Goal: Task Accomplishment & Management: Complete application form

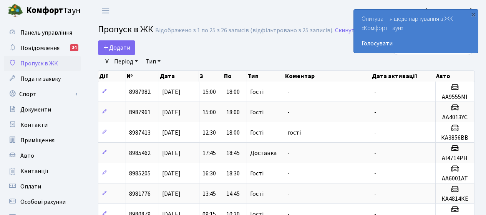
select select "25"
click at [473, 15] on div "×" at bounding box center [473, 14] width 8 height 8
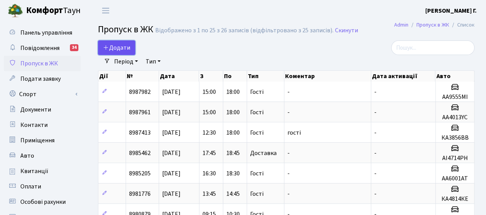
click at [107, 47] on icon at bounding box center [106, 47] width 6 height 6
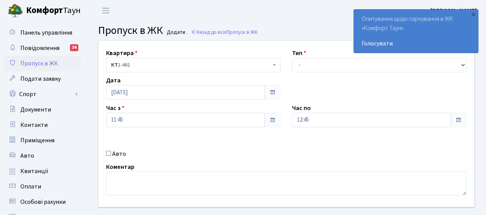
click at [110, 152] on input "Авто" at bounding box center [108, 153] width 5 height 5
checkbox input "true"
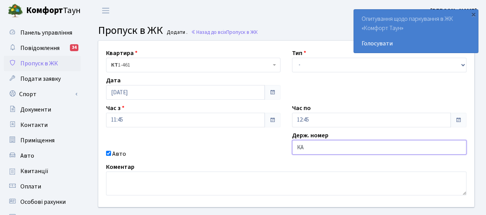
type input "КА4814КЕ"
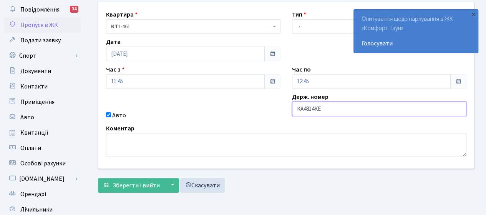
click at [98, 178] on button "Зберегти і вийти" at bounding box center [131, 185] width 67 height 15
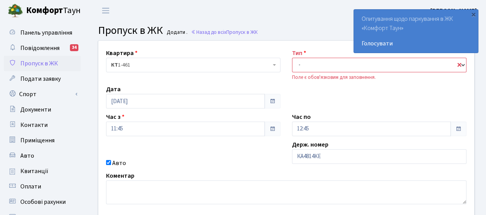
click at [459, 65] on select "- Доставка Таксі Гості Сервіс" at bounding box center [379, 65] width 174 height 15
click at [292, 58] on select "- Доставка Таксі Гості Сервіс" at bounding box center [379, 65] width 174 height 15
click at [344, 99] on div "Квартира <b>КТ</b>&nbsp;&nbsp;&nbsp;&nbsp;1-461 КТ 1-461 Тип - Доставка Таксі Г…" at bounding box center [286, 128] width 387 height 175
click at [462, 63] on select "- Доставка Таксі Гості Сервіс" at bounding box center [379, 65] width 174 height 15
click at [292, 58] on select "- Доставка Таксі Гості Сервіс" at bounding box center [379, 65] width 174 height 15
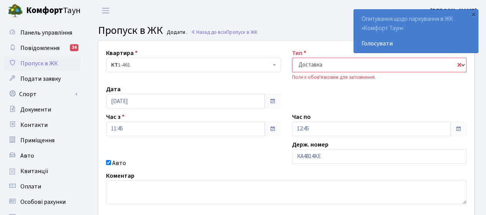
click at [459, 64] on select "- Доставка Таксі Гості Сервіс" at bounding box center [379, 65] width 174 height 15
click at [292, 58] on select "- Доставка Таксі Гості Сервіс" at bounding box center [379, 65] width 174 height 15
click at [283, 69] on div "Квартира <b>КТ</b>&nbsp;&nbsp;&nbsp;&nbsp;1-461 КТ 1-461" at bounding box center [193, 64] width 186 height 33
click at [311, 58] on select "- Доставка Таксі Гості Сервіс" at bounding box center [379, 65] width 174 height 15
click at [292, 58] on select "- Доставка Таксі Гості Сервіс" at bounding box center [379, 65] width 174 height 15
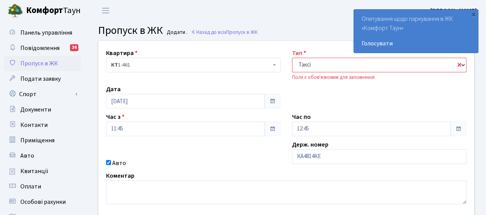
click at [461, 65] on select "- Доставка Таксі Гості Сервіс" at bounding box center [379, 65] width 174 height 15
click at [292, 58] on select "- Доставка Таксі Гості Сервіс" at bounding box center [379, 65] width 174 height 15
click at [459, 63] on select "- Доставка Таксі Гості Сервіс" at bounding box center [379, 65] width 174 height 15
select select "3"
click at [292, 58] on select "- Доставка Таксі Гості Сервіс" at bounding box center [379, 65] width 174 height 15
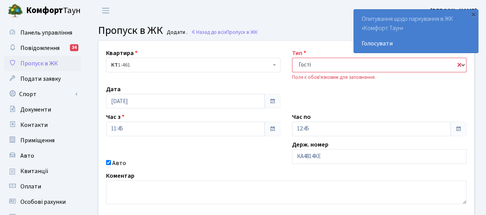
click at [292, 58] on select "- Доставка Таксі Гості Сервіс" at bounding box center [379, 65] width 174 height 15
click at [459, 62] on select "- Доставка Таксі Гості Сервіс" at bounding box center [379, 65] width 174 height 15
select select "3"
click at [292, 58] on select "- Доставка Таксі Гості Сервіс" at bounding box center [379, 65] width 174 height 15
click at [234, 85] on div "Дата 18.09.2025" at bounding box center [193, 96] width 186 height 24
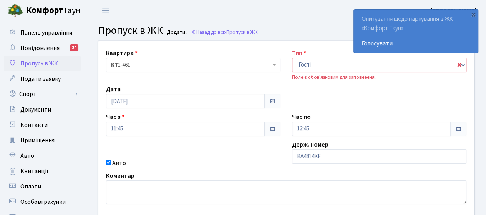
click at [234, 85] on div "Дата 18.09.2025" at bounding box center [193, 96] width 186 height 24
click at [472, 14] on div "×" at bounding box center [473, 14] width 8 height 8
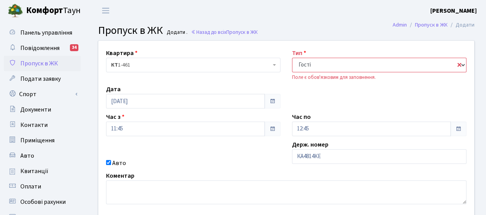
click at [457, 63] on select "- Доставка Таксі Гості Сервіс" at bounding box center [379, 65] width 174 height 15
click at [292, 58] on select "- Доставка Таксі Гості Сервіс" at bounding box center [379, 65] width 174 height 15
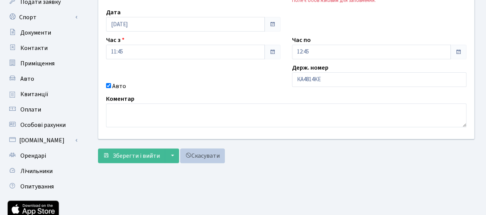
scroll to position [38, 0]
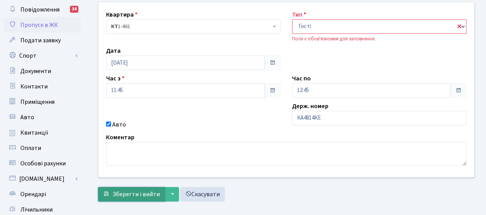
click at [136, 190] on span "Зберегти і вийти" at bounding box center [136, 194] width 47 height 8
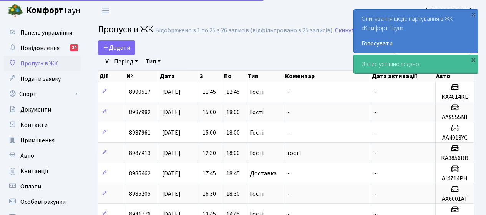
select select "25"
